Goal: Task Accomplishment & Management: Use online tool/utility

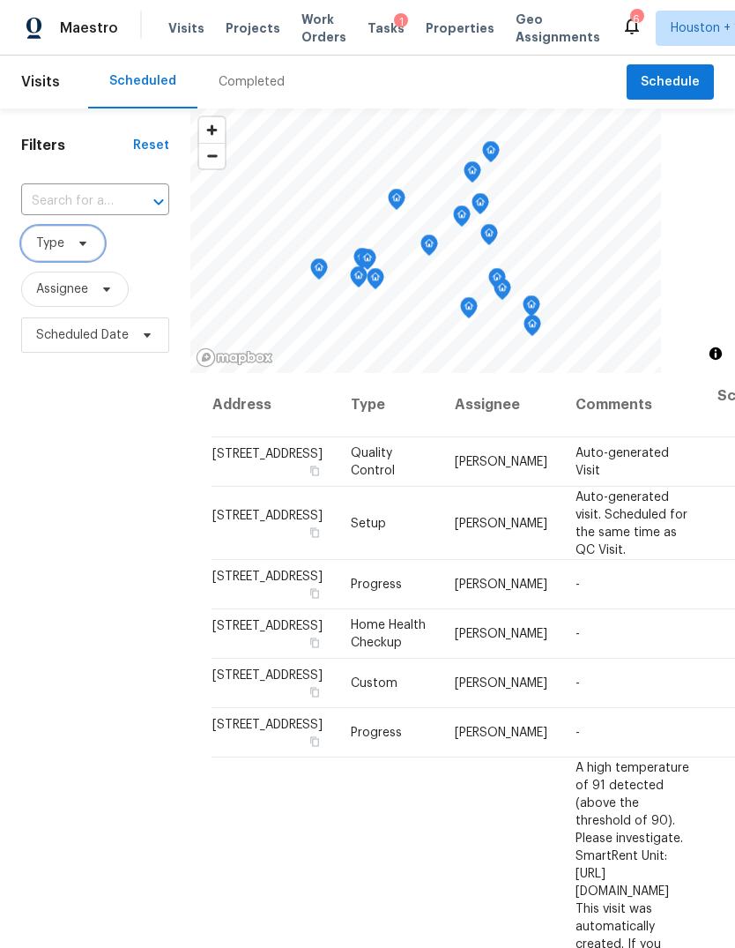
click at [67, 260] on span "Type" at bounding box center [63, 243] width 84 height 35
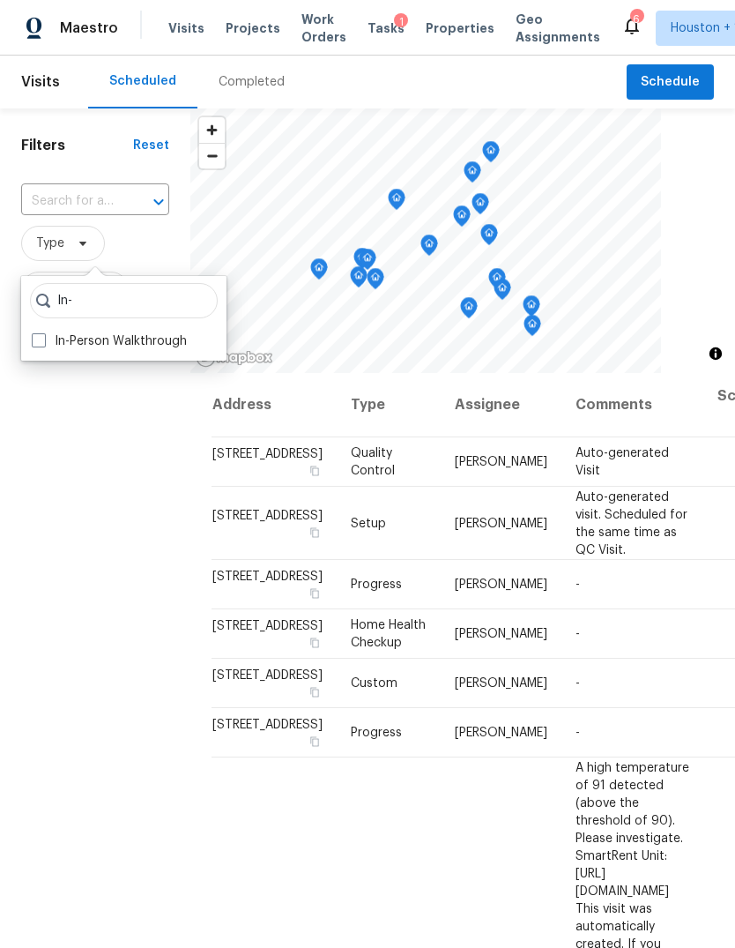
type input "In-"
click at [55, 339] on label "In-Person Walkthrough" at bounding box center [109, 341] width 155 height 18
click at [43, 339] on input "In-Person Walkthrough" at bounding box center [37, 337] width 11 height 11
checkbox input "true"
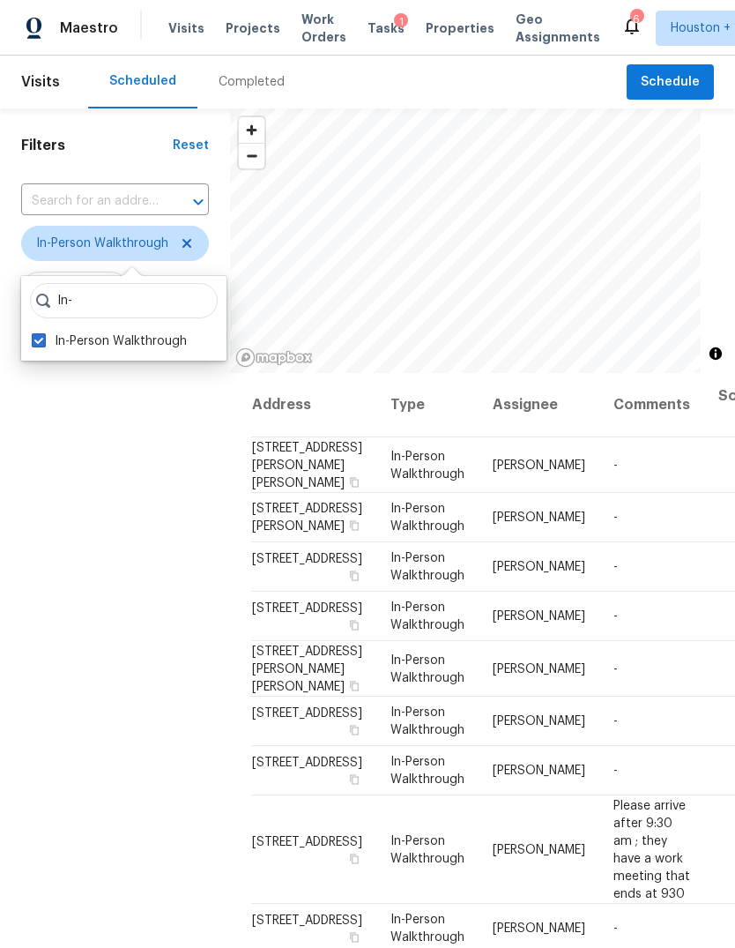
click at [106, 526] on div "Filters Reset ​ In-Person Walkthrough Assignee Scheduled Date" at bounding box center [115, 619] width 230 height 1023
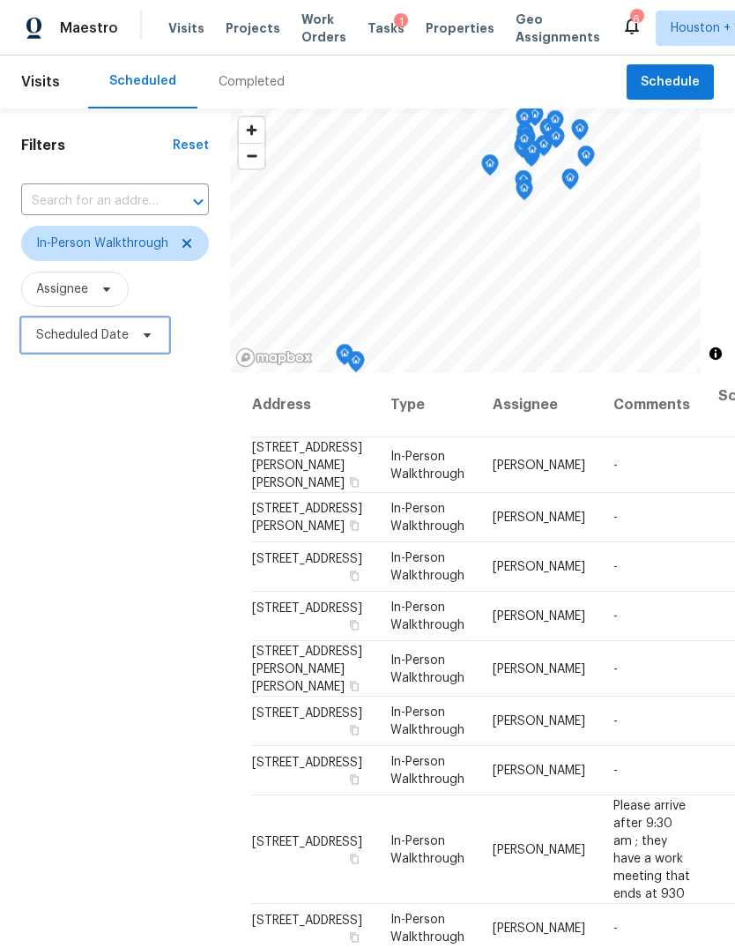
click at [78, 338] on span "Scheduled Date" at bounding box center [82, 335] width 93 height 18
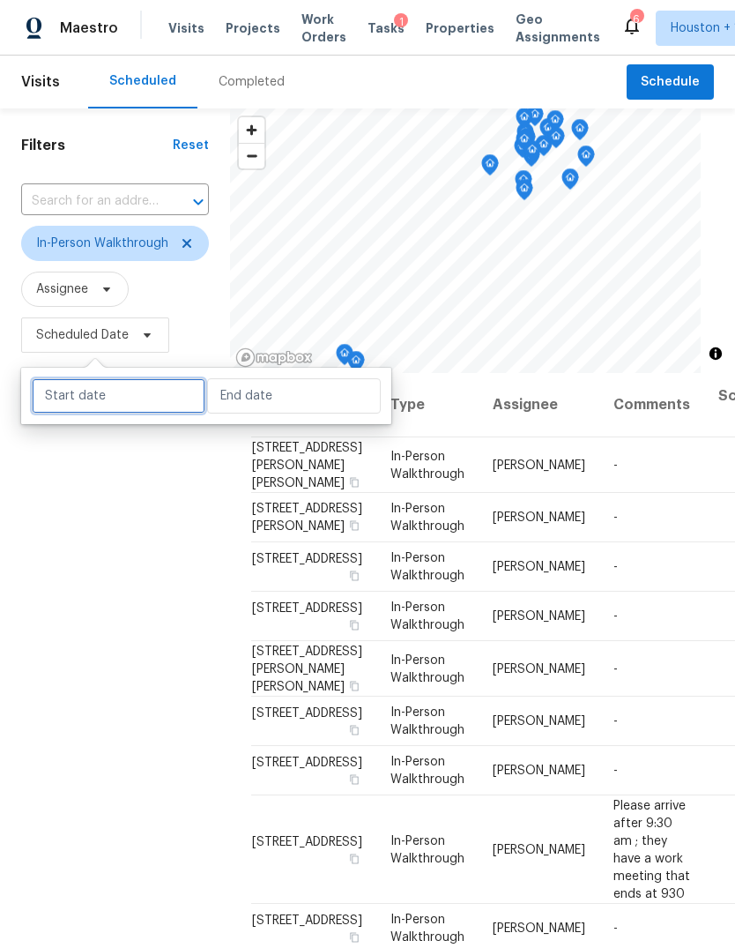
click at [94, 378] on input "text" at bounding box center [119, 395] width 174 height 35
select select "7"
select select "2025"
select select "8"
select select "2025"
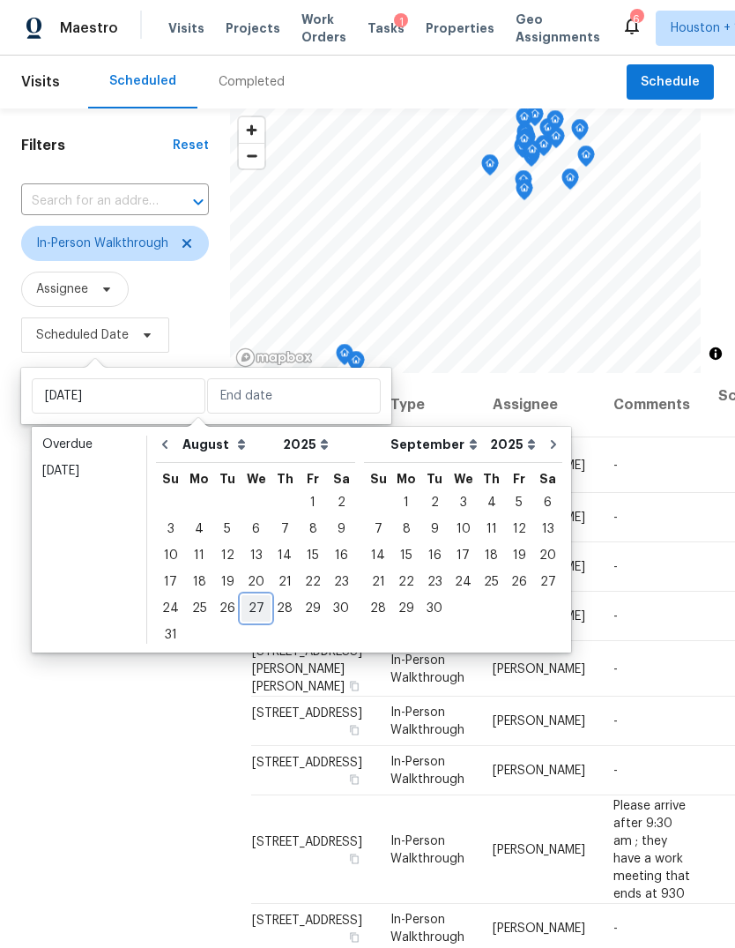
click at [244, 601] on div "27" at bounding box center [256, 608] width 29 height 25
type input "[DATE]"
click at [248, 604] on div "27" at bounding box center [256, 608] width 29 height 25
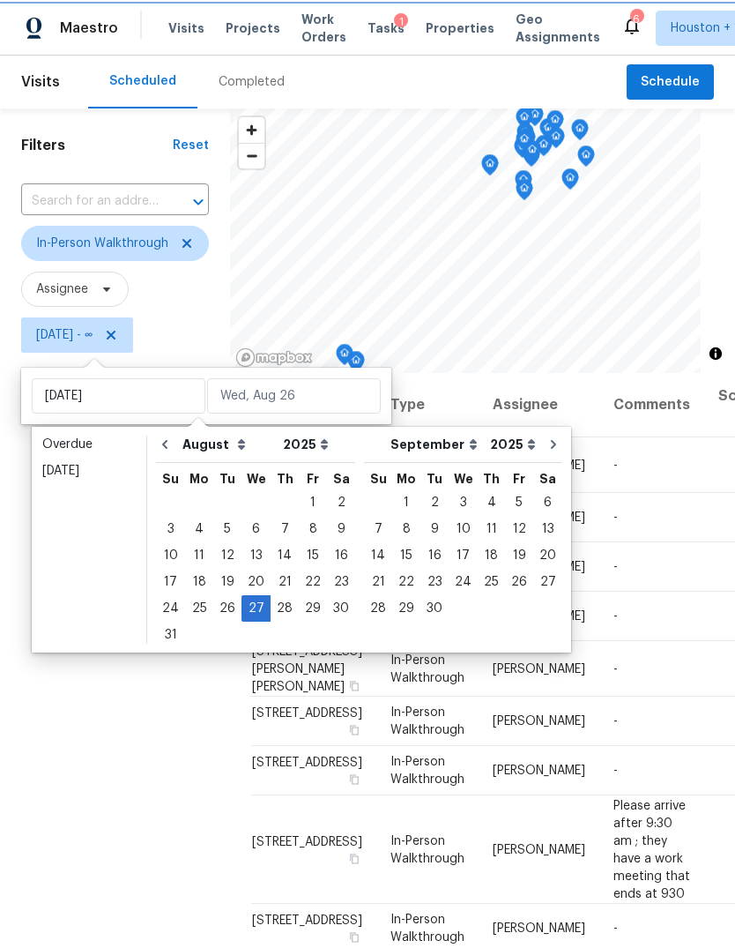
type input "[DATE]"
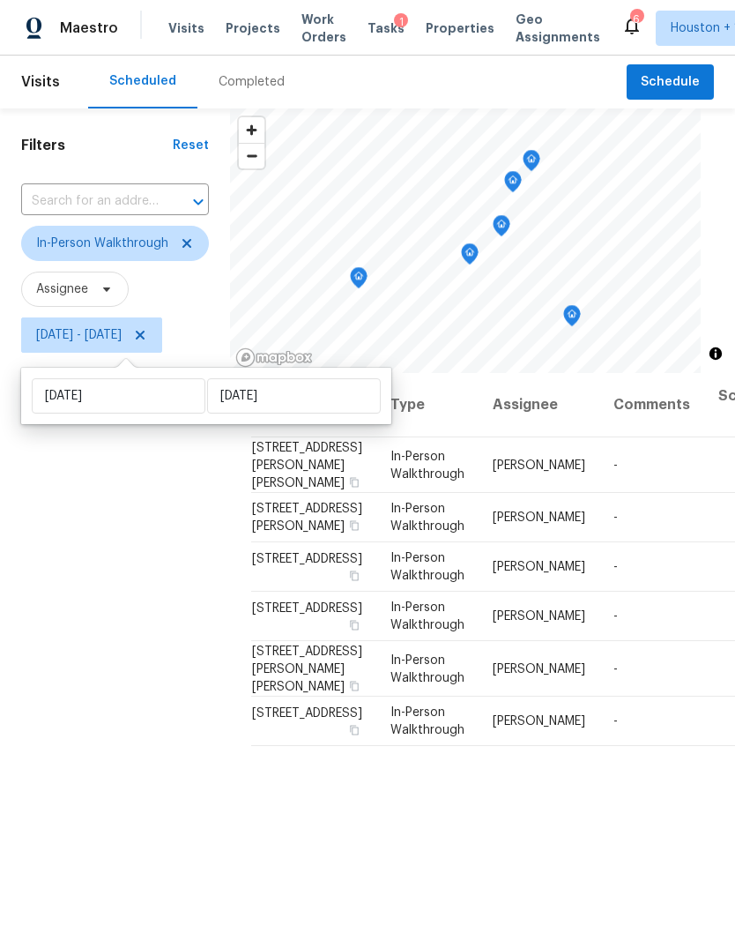
click at [106, 578] on div "Filters Reset ​ In-Person Walkthrough Assignee [DATE] - [DATE]" at bounding box center [115, 619] width 230 height 1023
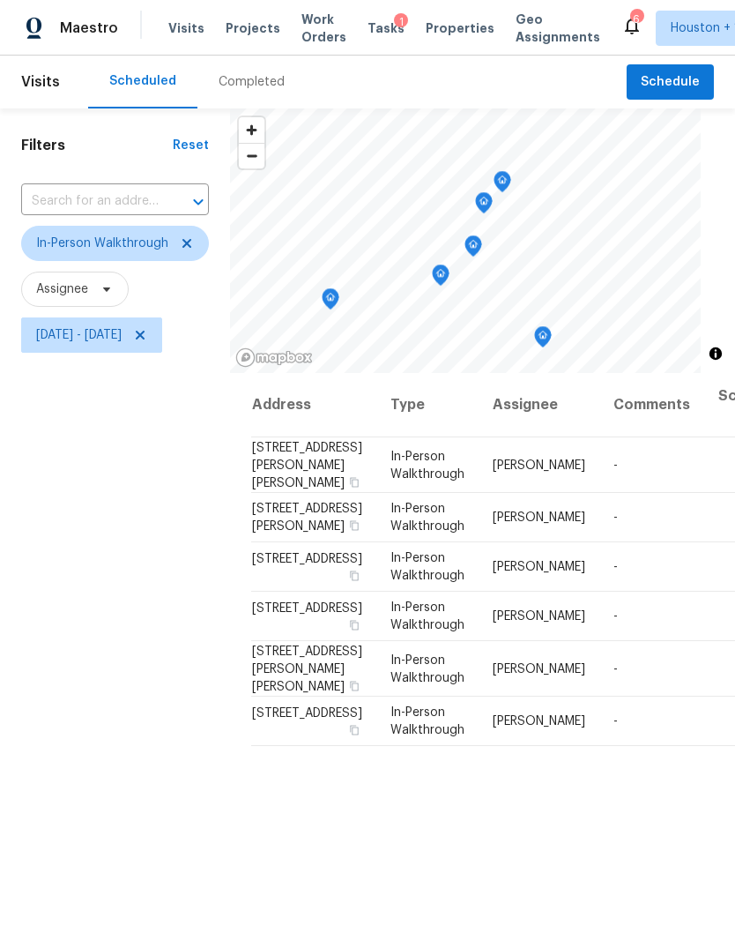
click at [339, 291] on icon "Map marker" at bounding box center [331, 299] width 16 height 20
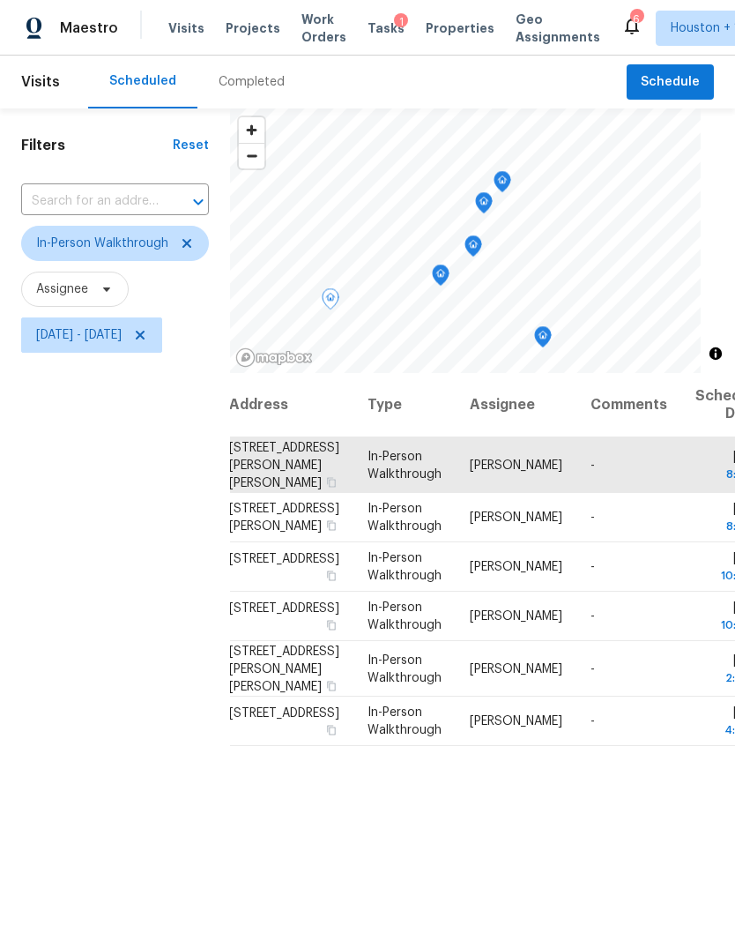
scroll to position [0, 22]
click at [449, 272] on icon "Map marker" at bounding box center [441, 275] width 16 height 20
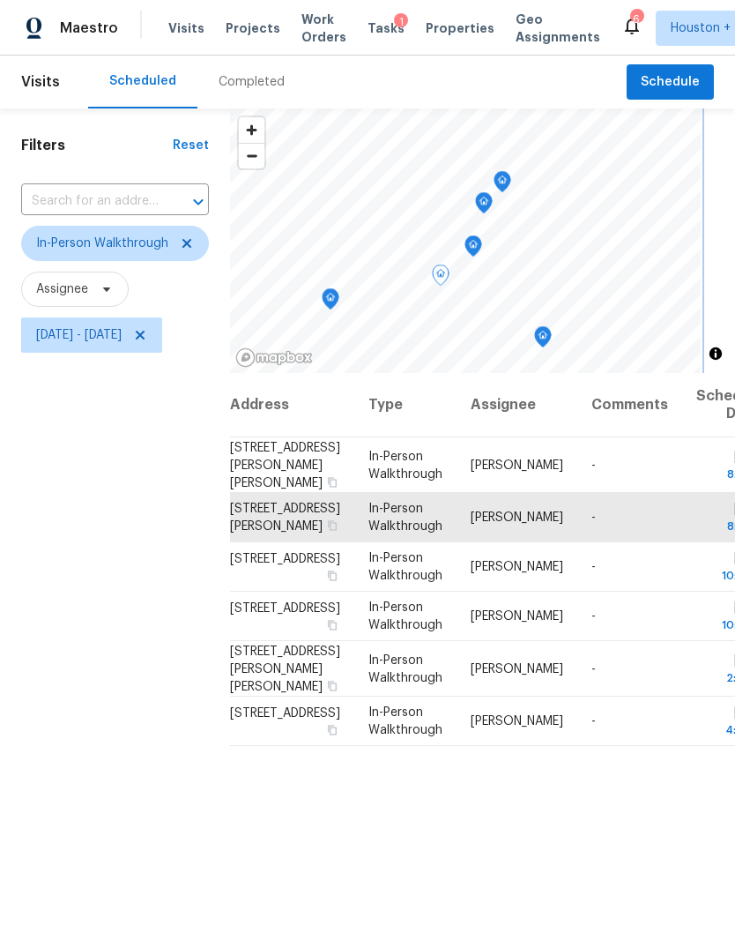
click at [481, 249] on icon "Map marker" at bounding box center [474, 246] width 16 height 20
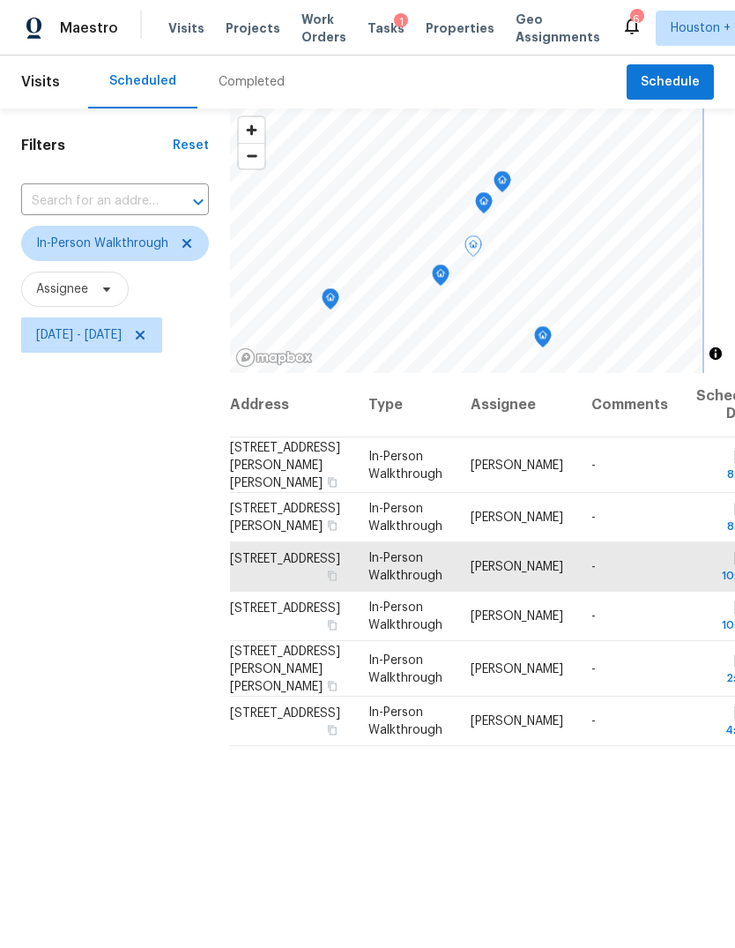
click at [493, 211] on icon "Map marker" at bounding box center [484, 203] width 18 height 22
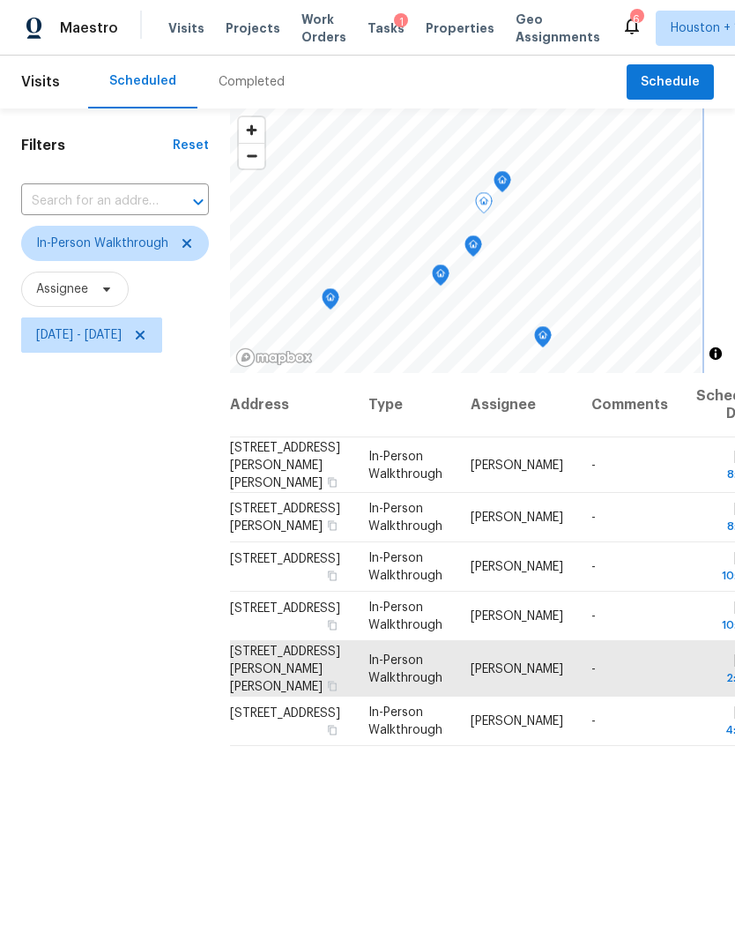
click at [511, 178] on icon "Map marker" at bounding box center [503, 182] width 16 height 20
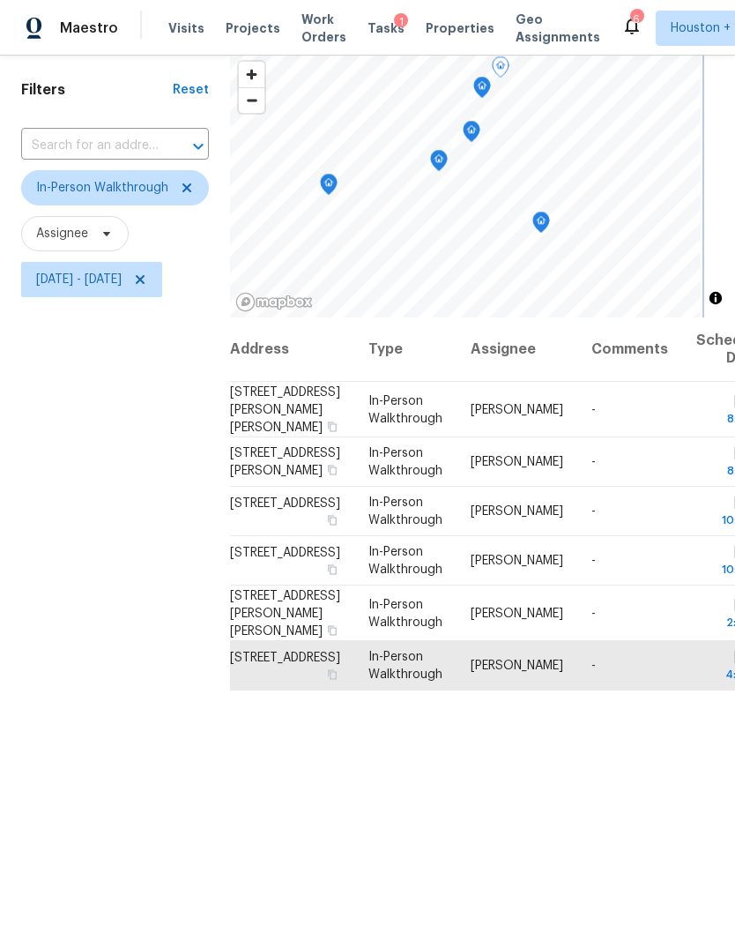
scroll to position [54, 0]
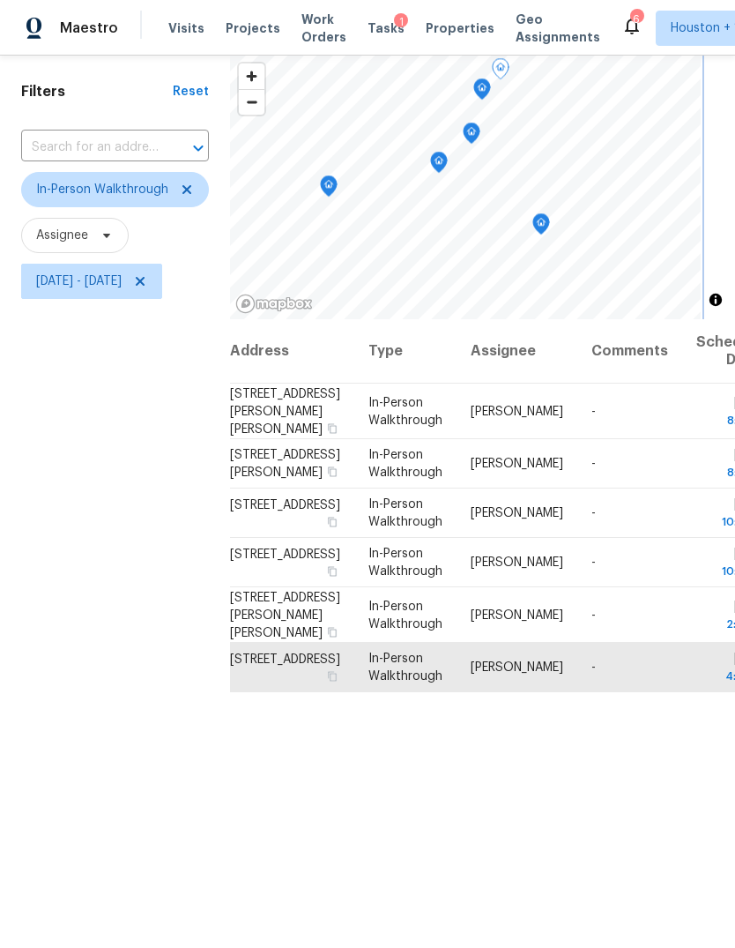
click at [550, 232] on icon "Map marker" at bounding box center [542, 224] width 18 height 22
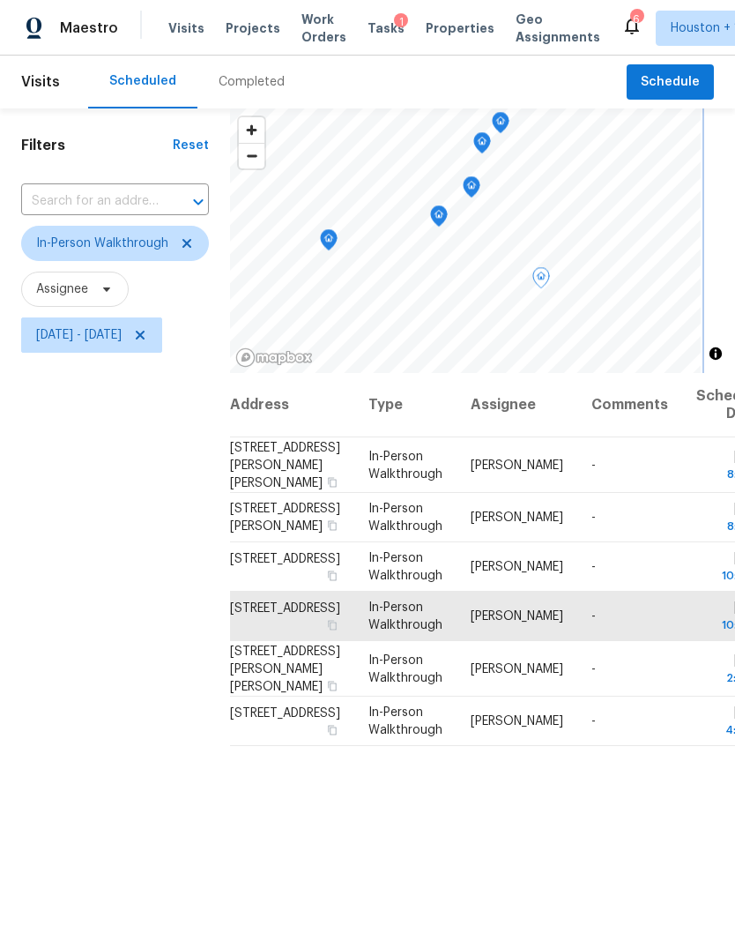
scroll to position [0, 0]
